Goal: Task Accomplishment & Management: Use online tool/utility

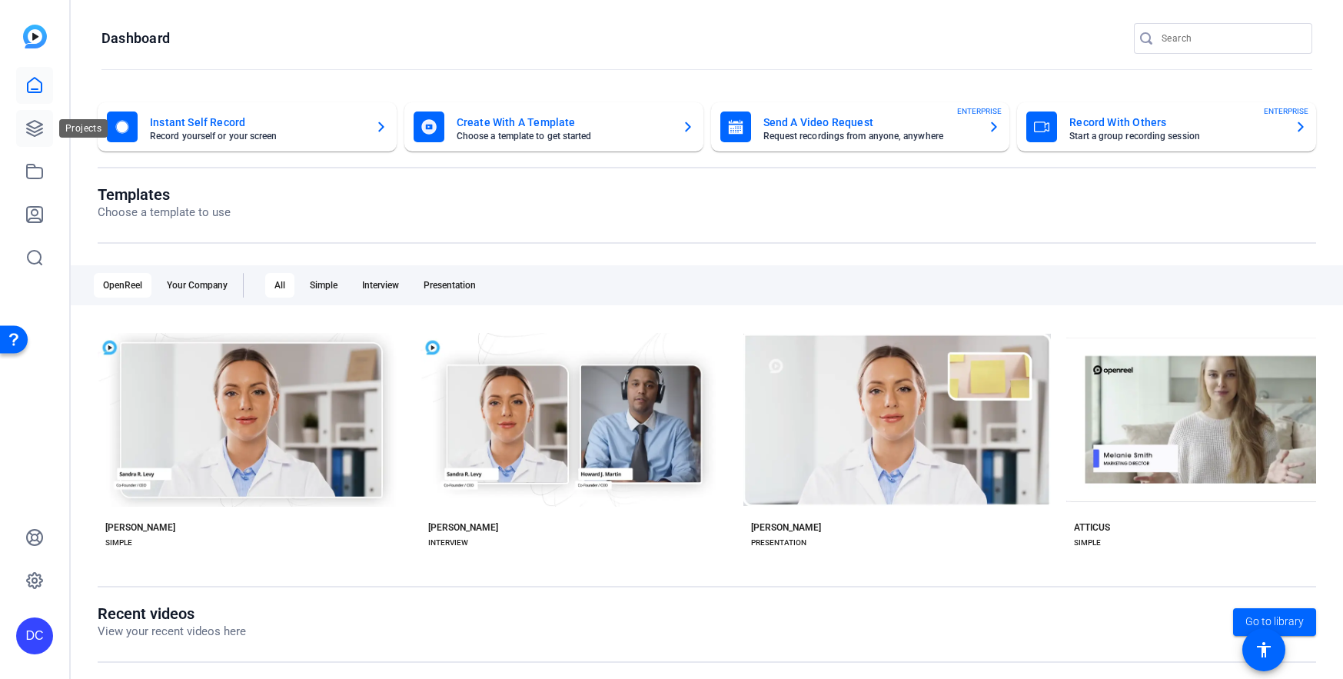
click at [29, 124] on icon at bounding box center [34, 128] width 15 height 15
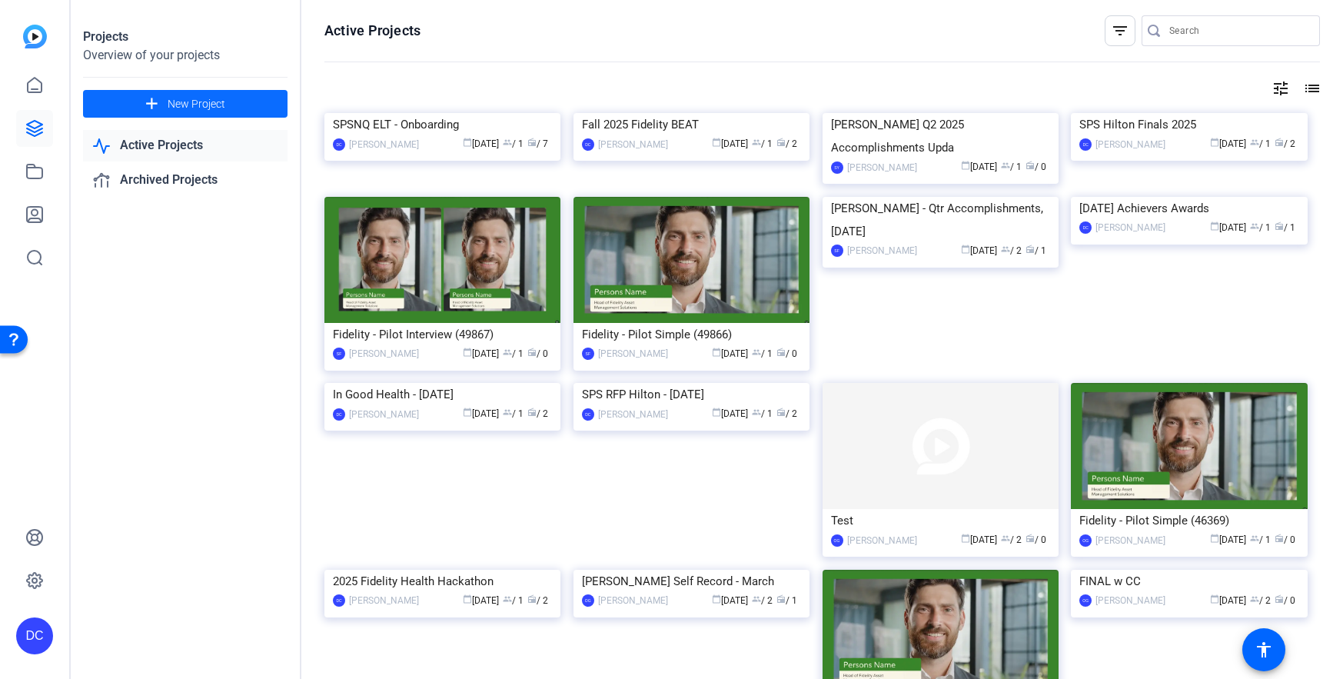
click at [148, 104] on mat-icon "add" at bounding box center [151, 104] width 19 height 19
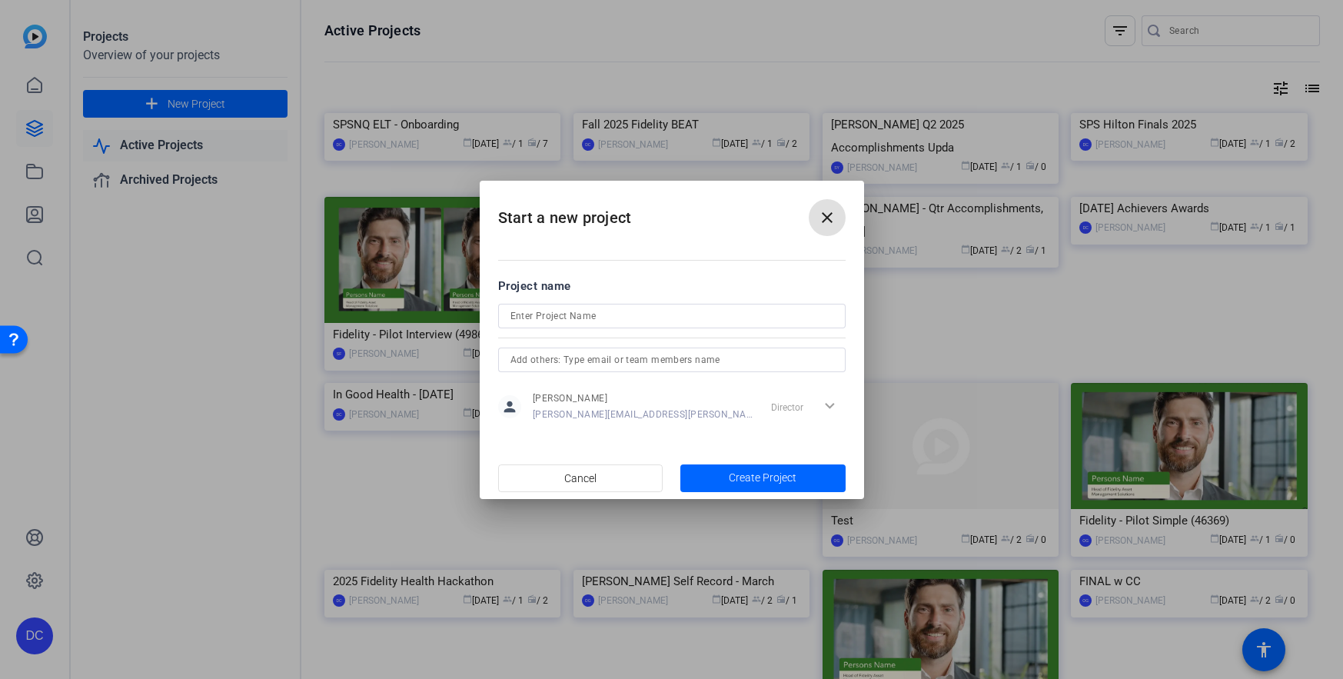
click at [603, 310] on input at bounding box center [671, 316] width 323 height 18
type input "In Good Health [DATE]"
click at [771, 482] on span "Create Project" at bounding box center [763, 478] width 68 height 16
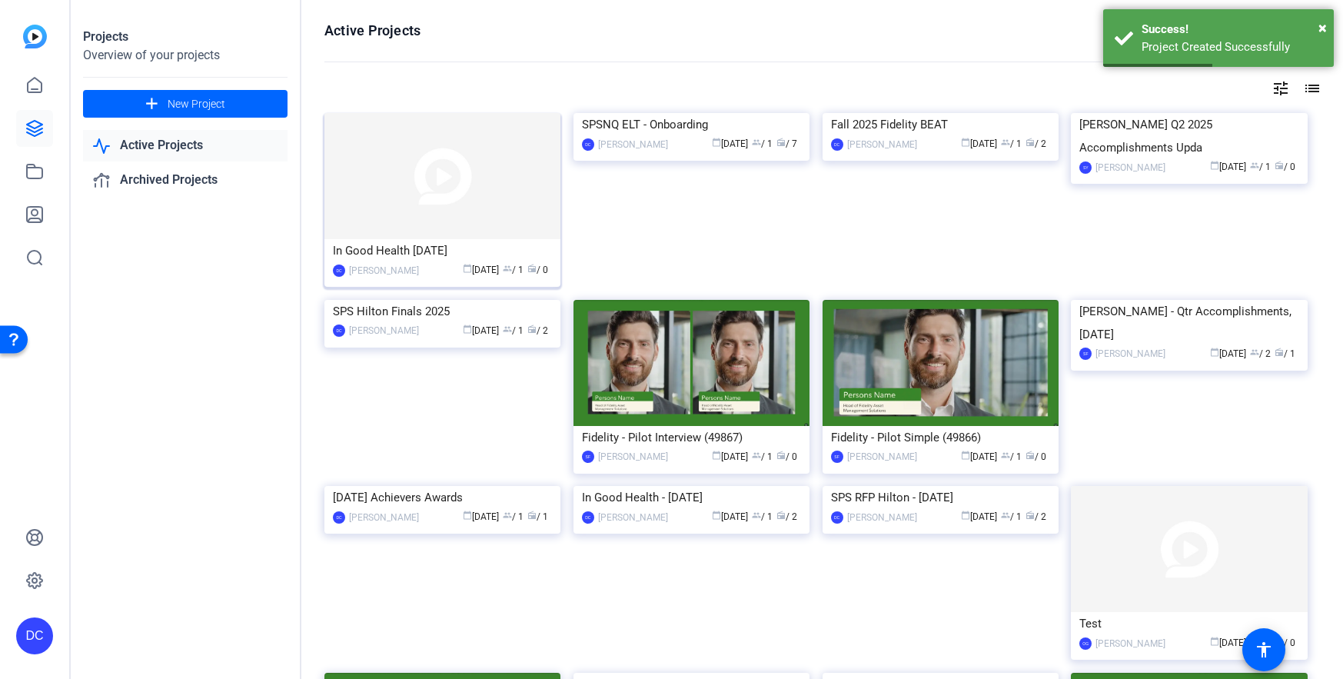
click at [472, 204] on img at bounding box center [442, 176] width 236 height 126
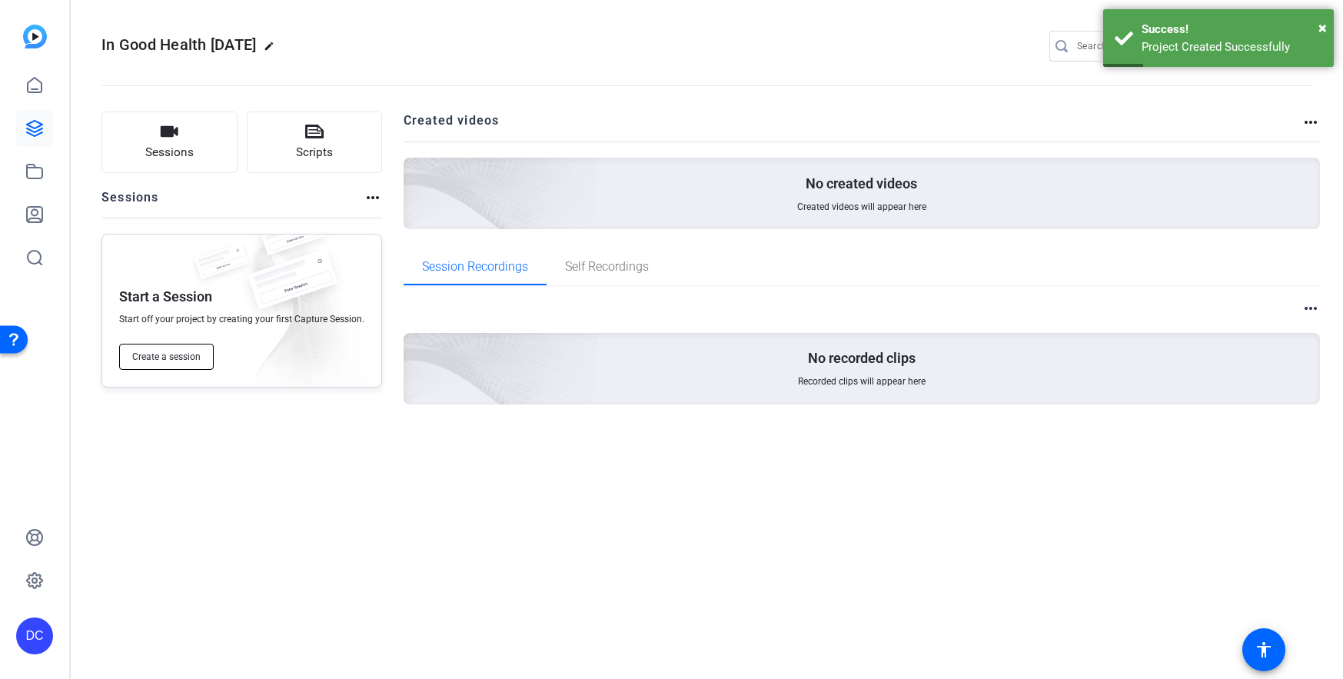
click at [152, 361] on span "Create a session" at bounding box center [166, 357] width 68 height 12
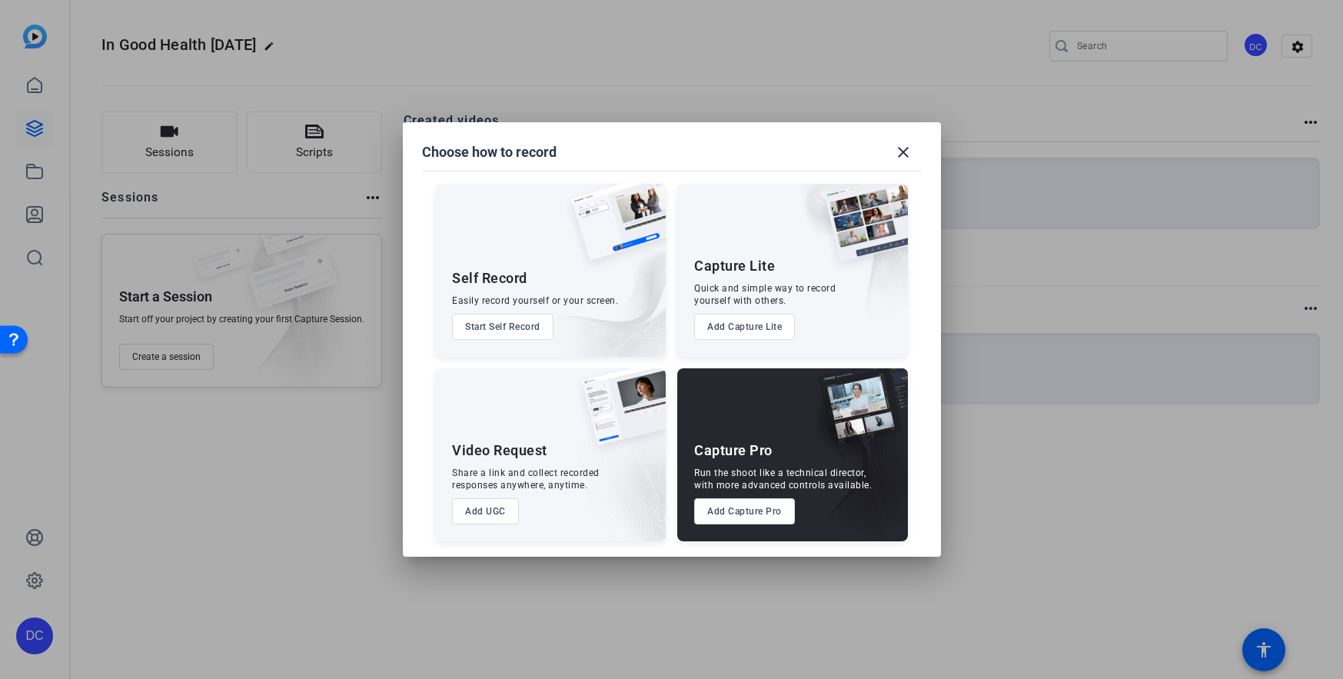
click at [495, 505] on button "Add UGC" at bounding box center [485, 511] width 67 height 26
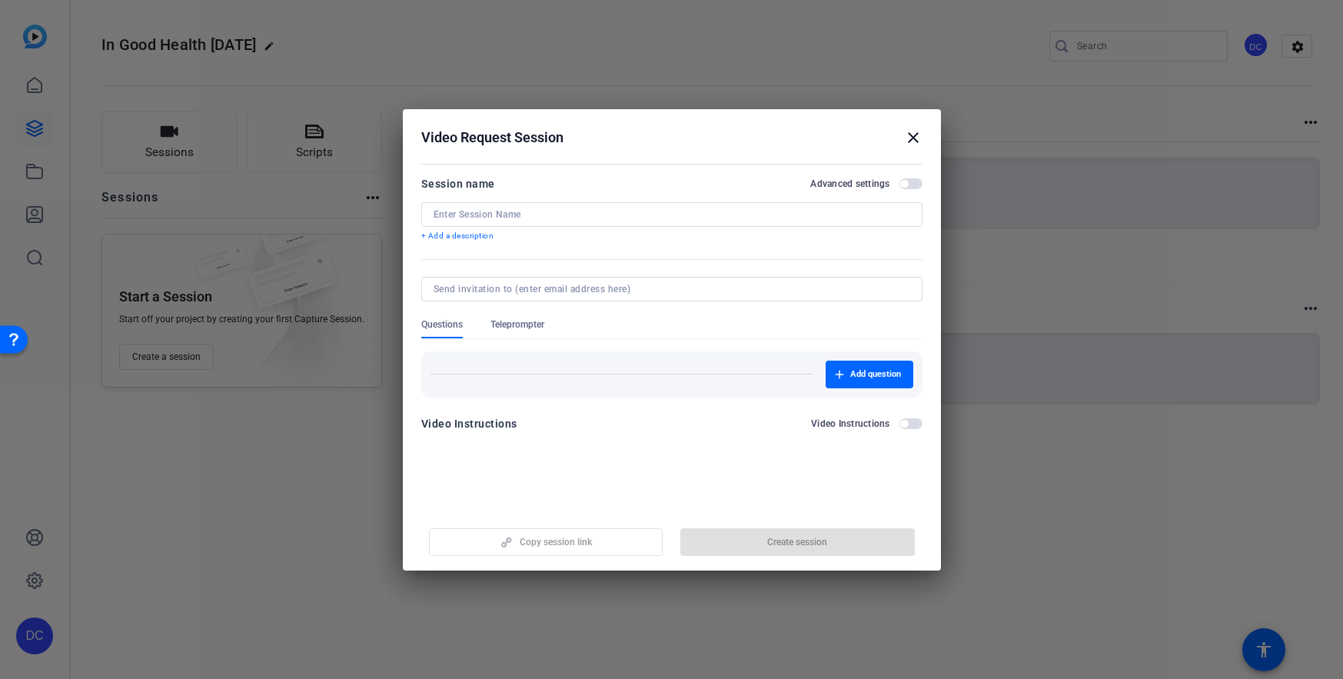
click at [509, 212] on input at bounding box center [672, 214] width 477 height 12
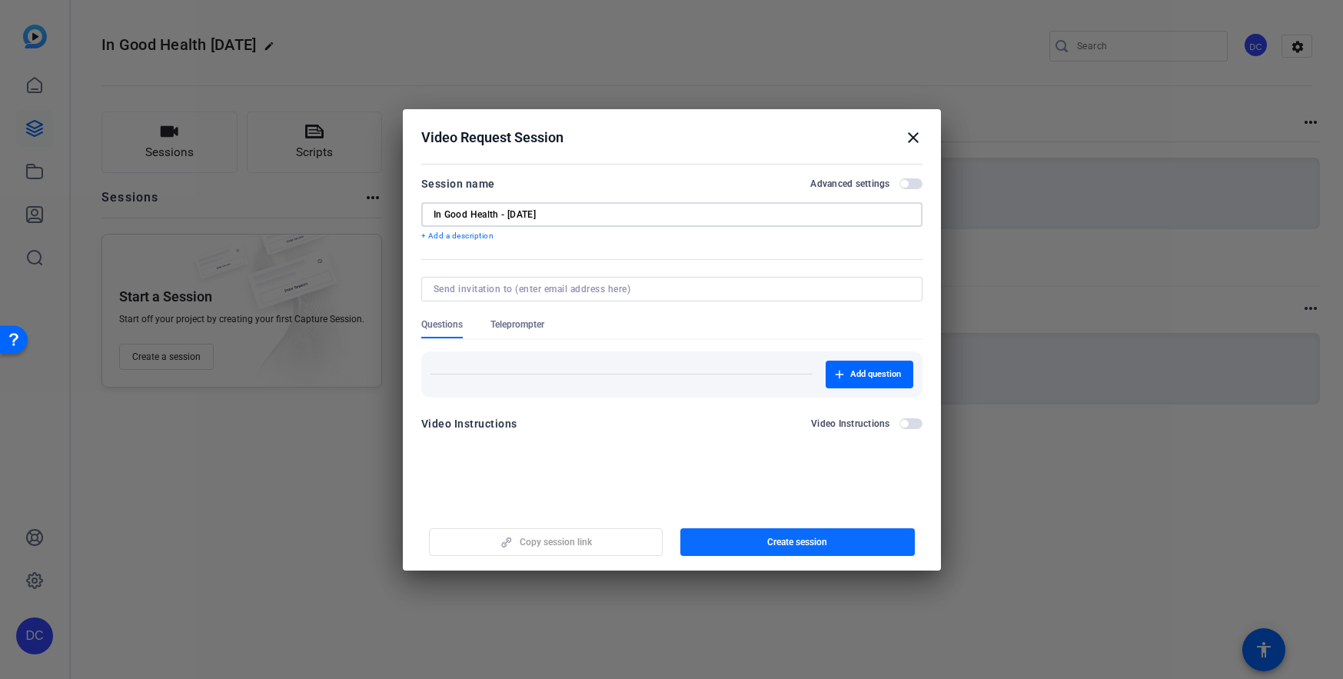
type input "In Good Health - [DATE]"
click at [819, 548] on span "button" at bounding box center [797, 542] width 234 height 37
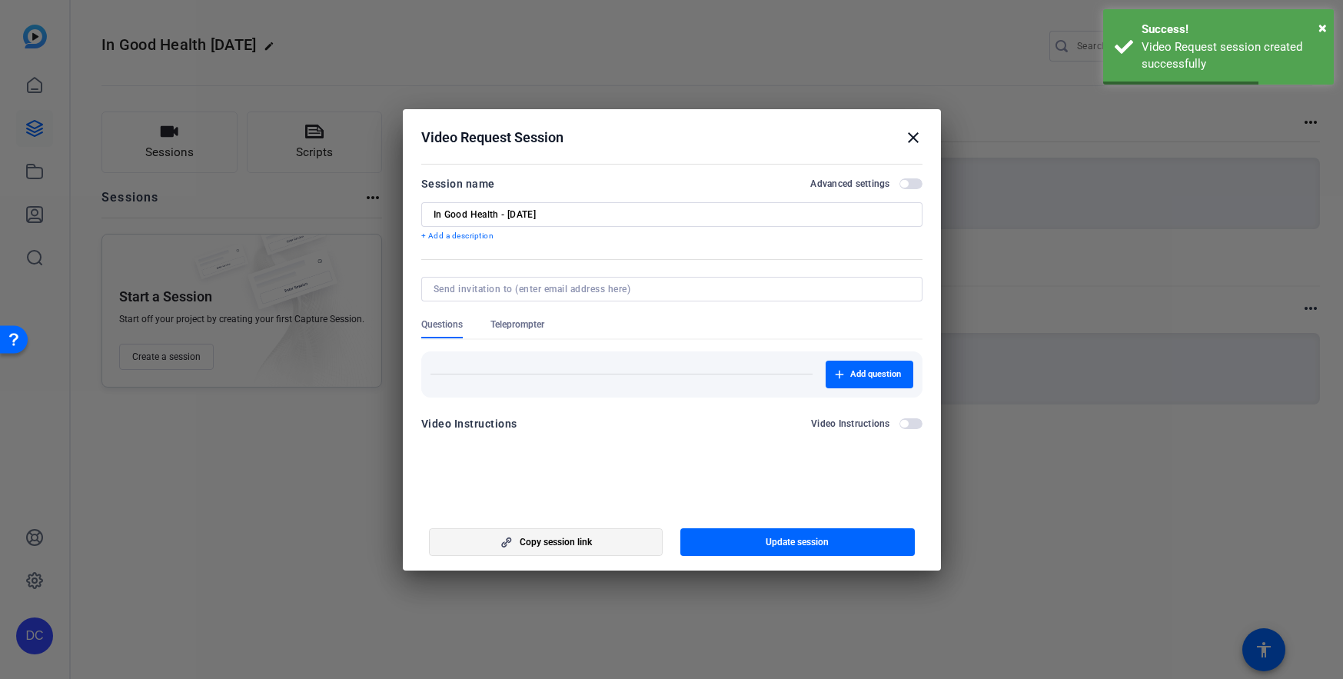
click at [538, 540] on span "Copy session link" at bounding box center [556, 542] width 72 height 12
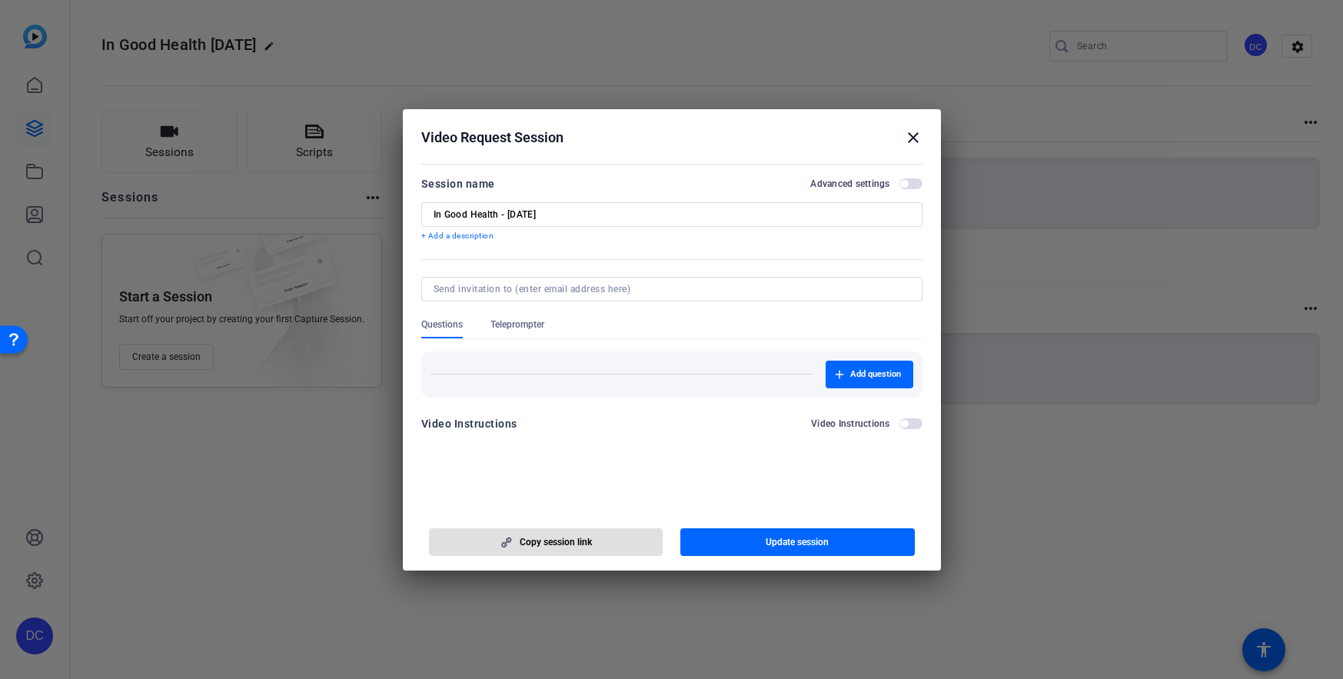
click at [920, 142] on mat-icon "close" at bounding box center [913, 137] width 18 height 18
